Goal: Find specific page/section: Find specific page/section

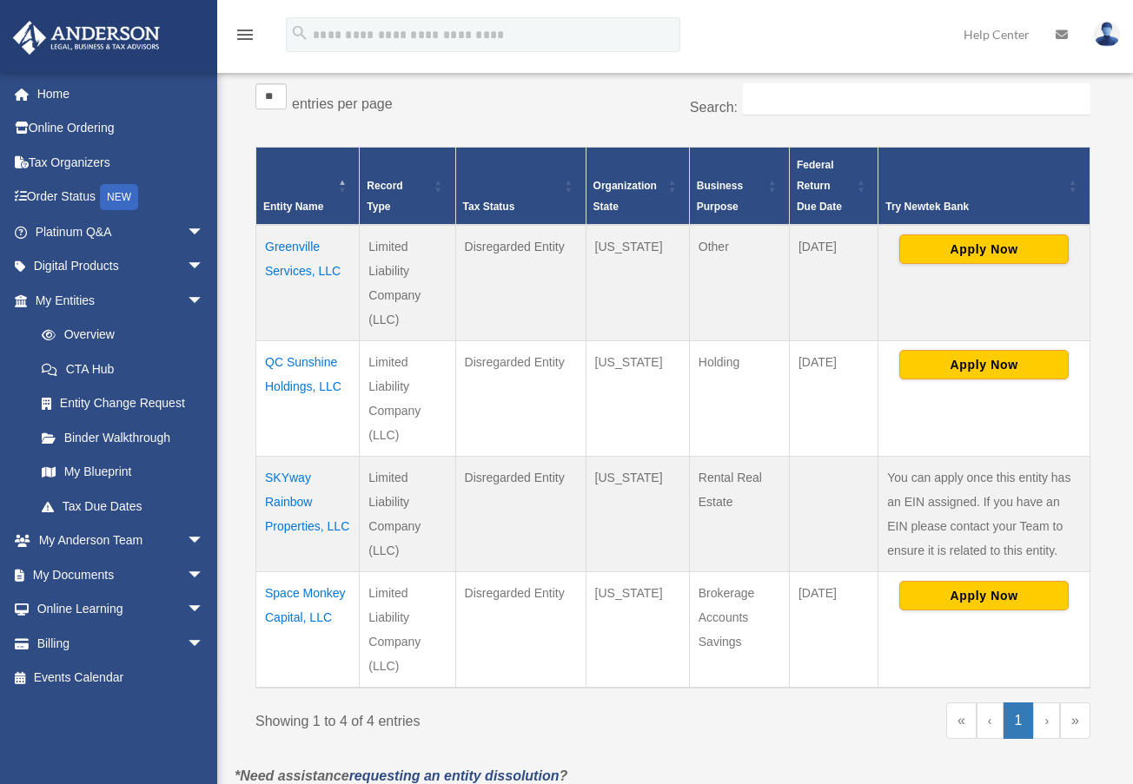
scroll to position [289, 0]
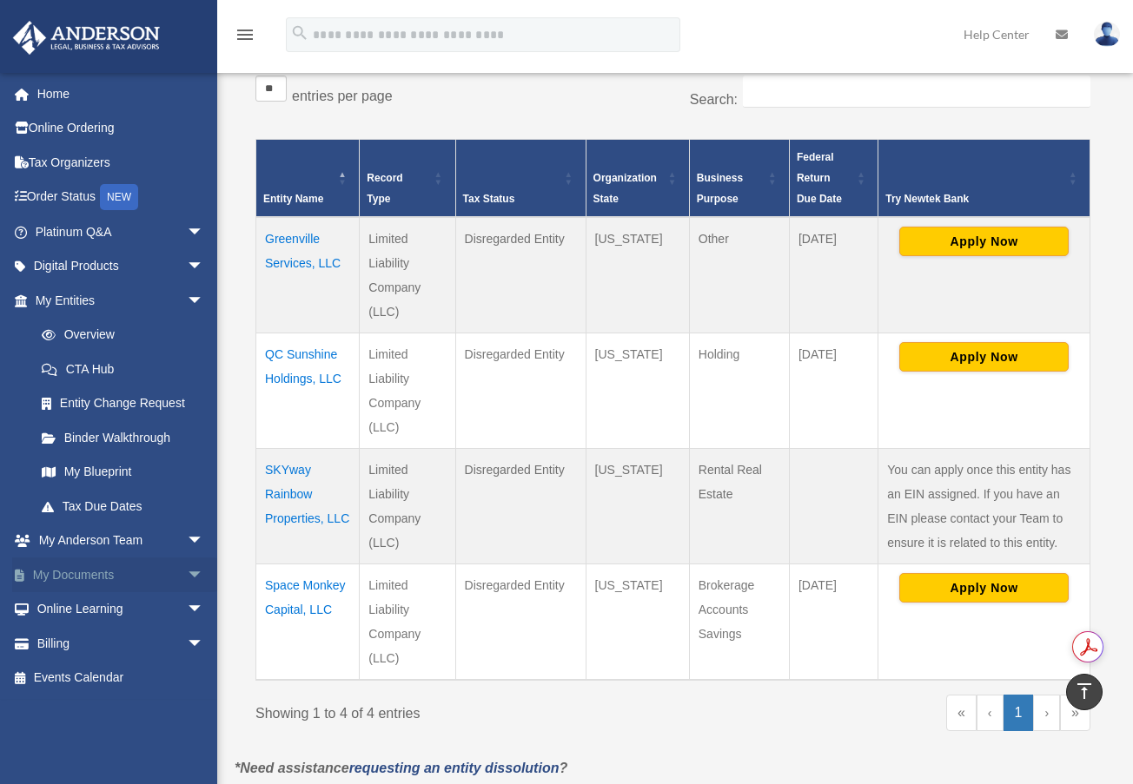
click at [187, 572] on span "arrow_drop_down" at bounding box center [204, 576] width 35 height 36
click at [77, 605] on link "Box" at bounding box center [127, 609] width 206 height 35
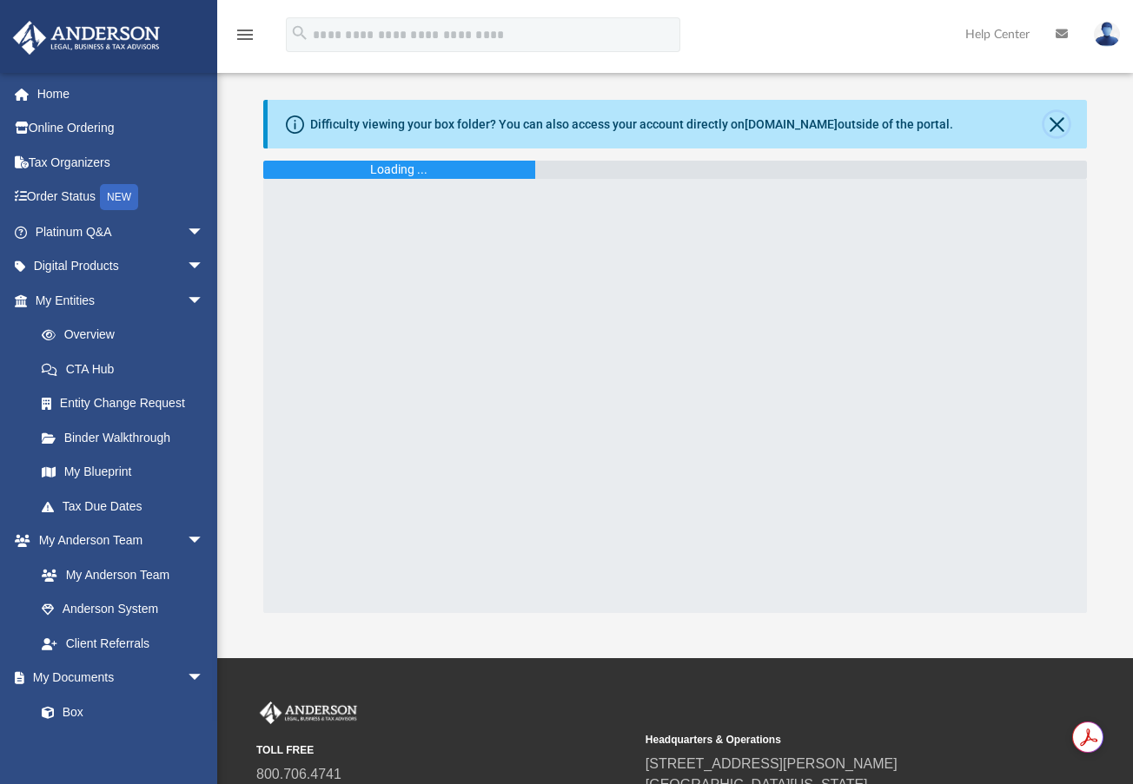
click at [1061, 117] on button "Close" at bounding box center [1056, 124] width 24 height 24
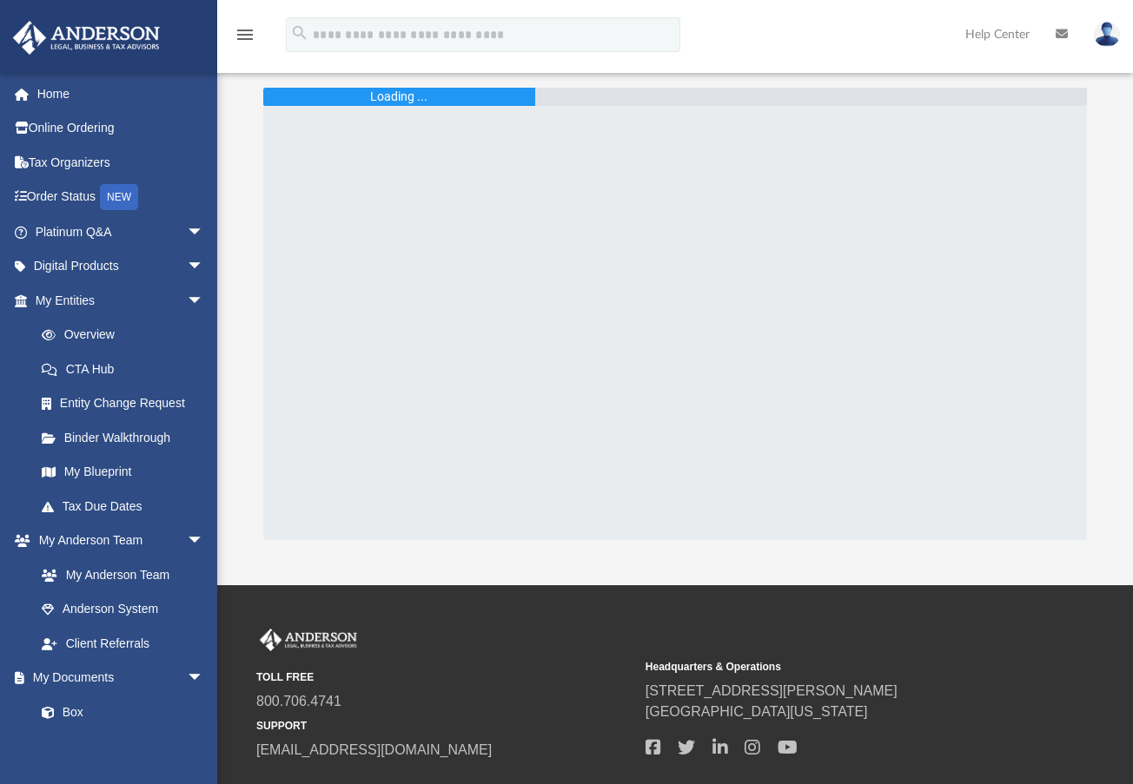
scroll to position [9, 0]
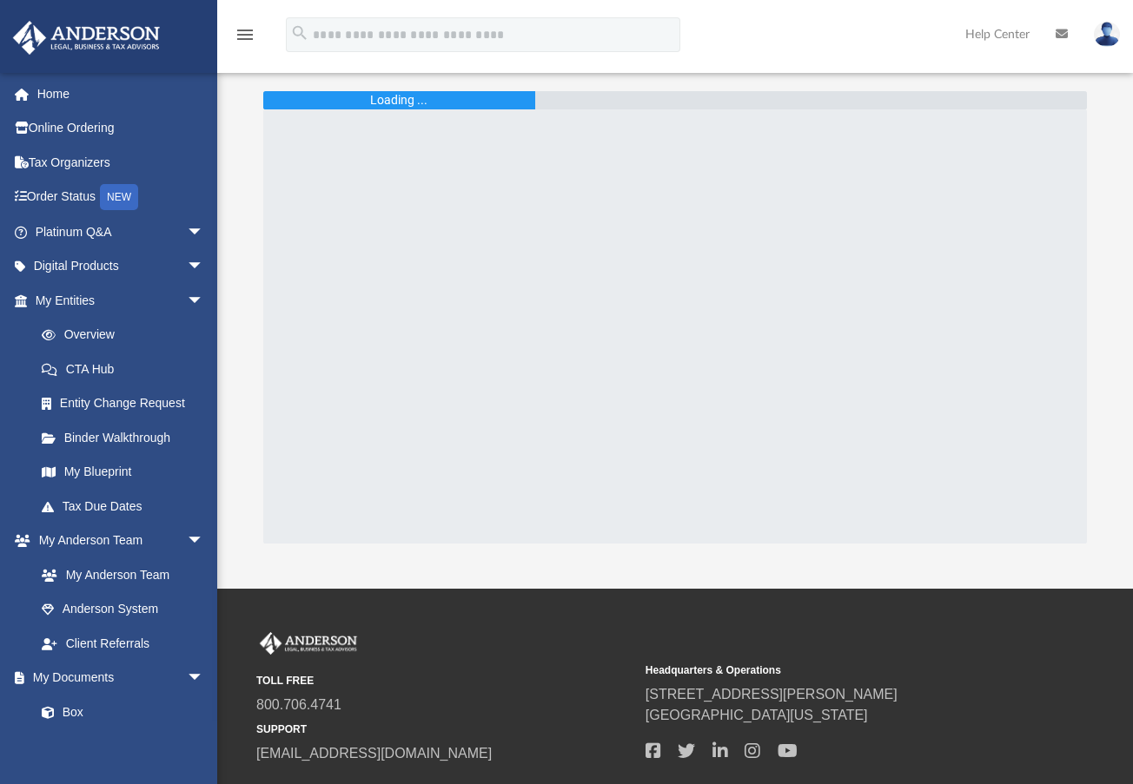
click at [521, 215] on div at bounding box center [675, 326] width 824 height 434
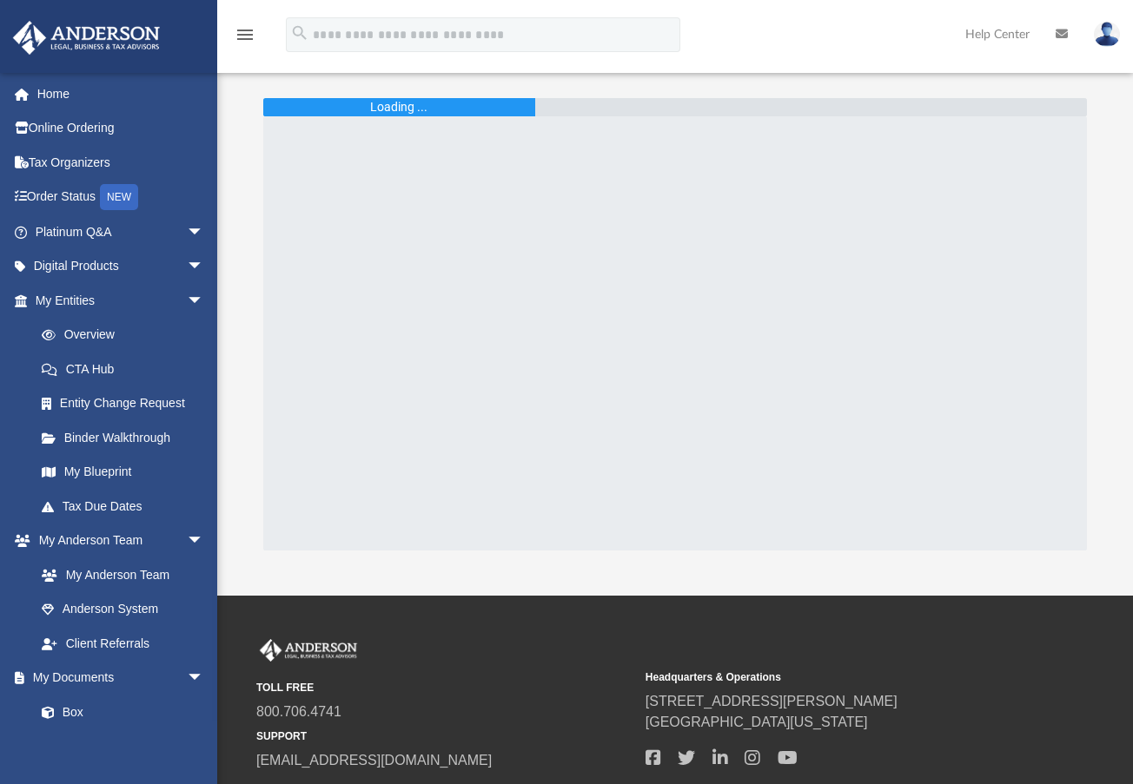
scroll to position [0, 0]
